Goal: Communication & Community: Answer question/provide support

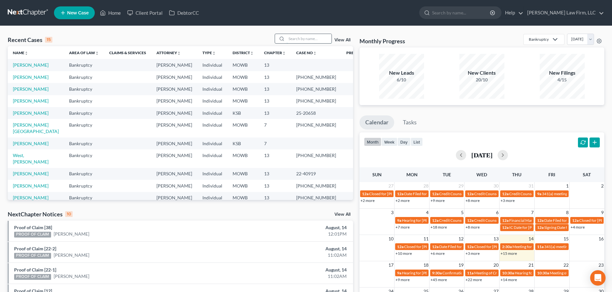
click at [296, 40] on input "search" at bounding box center [308, 38] width 45 height 9
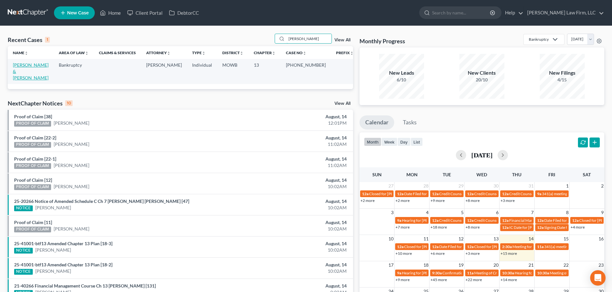
type input "[PERSON_NAME]"
click at [37, 65] on link "[PERSON_NAME] & [PERSON_NAME]" at bounding box center [31, 71] width 36 height 18
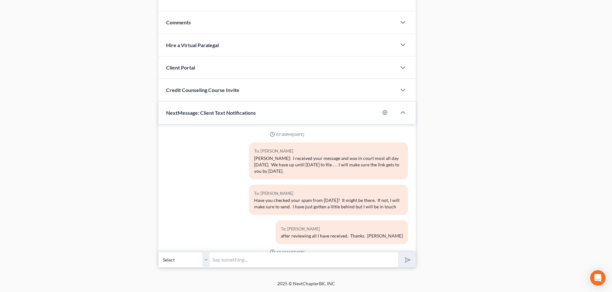
scroll to position [891, 0]
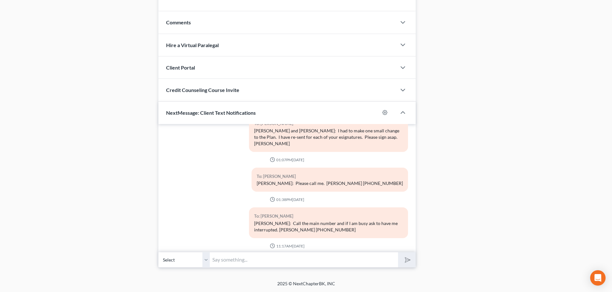
click at [205, 259] on select "Select [PHONE_NUMBER] - [PERSON_NAME] [PHONE_NUMBER] - [PERSON_NAME]" at bounding box center [183, 260] width 51 height 16
select select "1"
click at [158, 252] on select "Select [PHONE_NUMBER] - [PERSON_NAME] [PHONE_NUMBER] - [PERSON_NAME]" at bounding box center [183, 260] width 51 height 16
click at [213, 258] on input "text" at bounding box center [304, 260] width 188 height 16
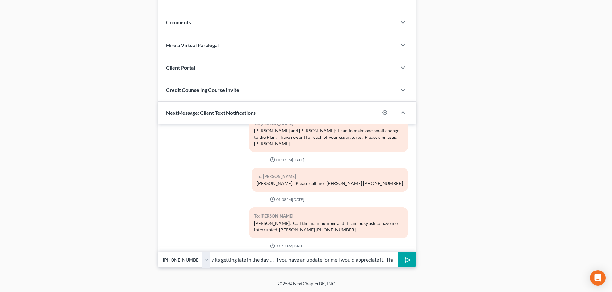
scroll to position [0, 58]
type input "[PERSON_NAME]: I know its getting late in the day . . . if you have an update f…"
click at [405, 257] on icon "submit" at bounding box center [406, 260] width 9 height 9
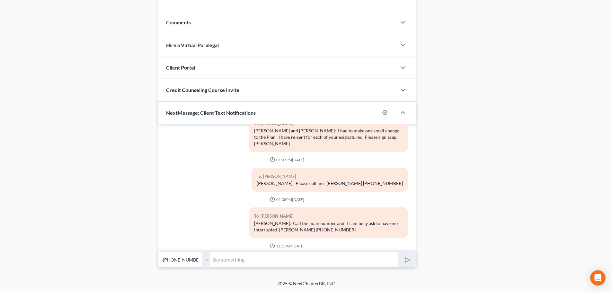
scroll to position [938, 0]
